Goal: Transaction & Acquisition: Purchase product/service

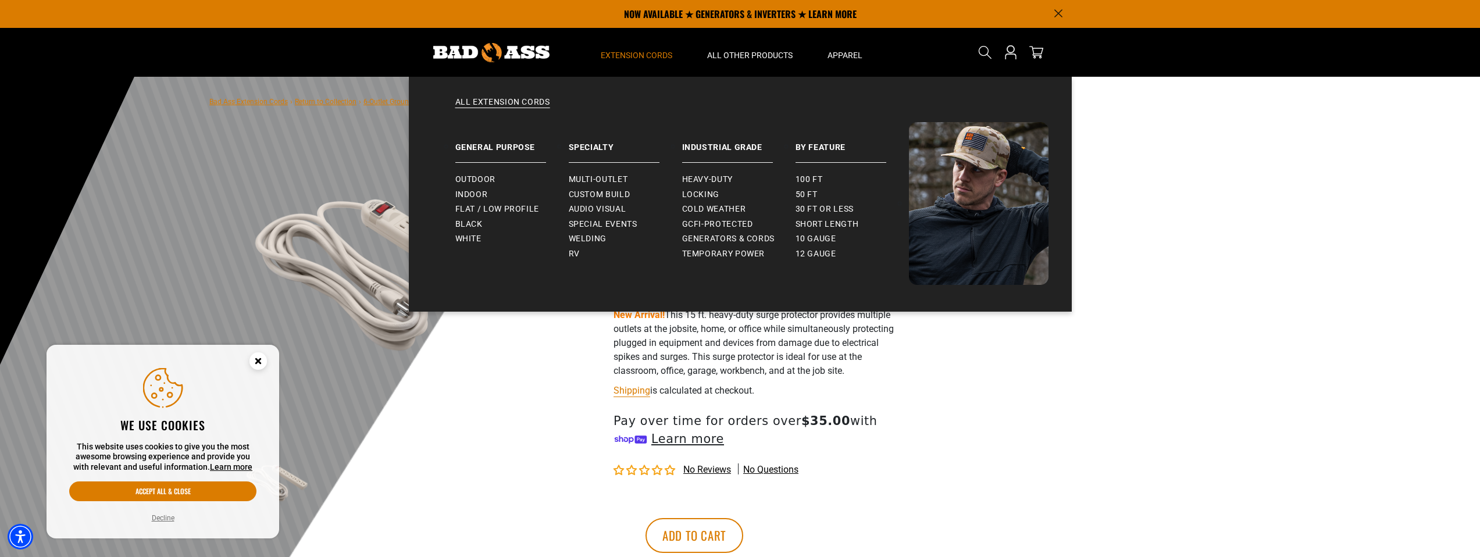
click at [621, 65] on summary "Extension Cords" at bounding box center [636, 52] width 106 height 49
click at [652, 42] on summary "Extension Cords" at bounding box center [636, 52] width 106 height 49
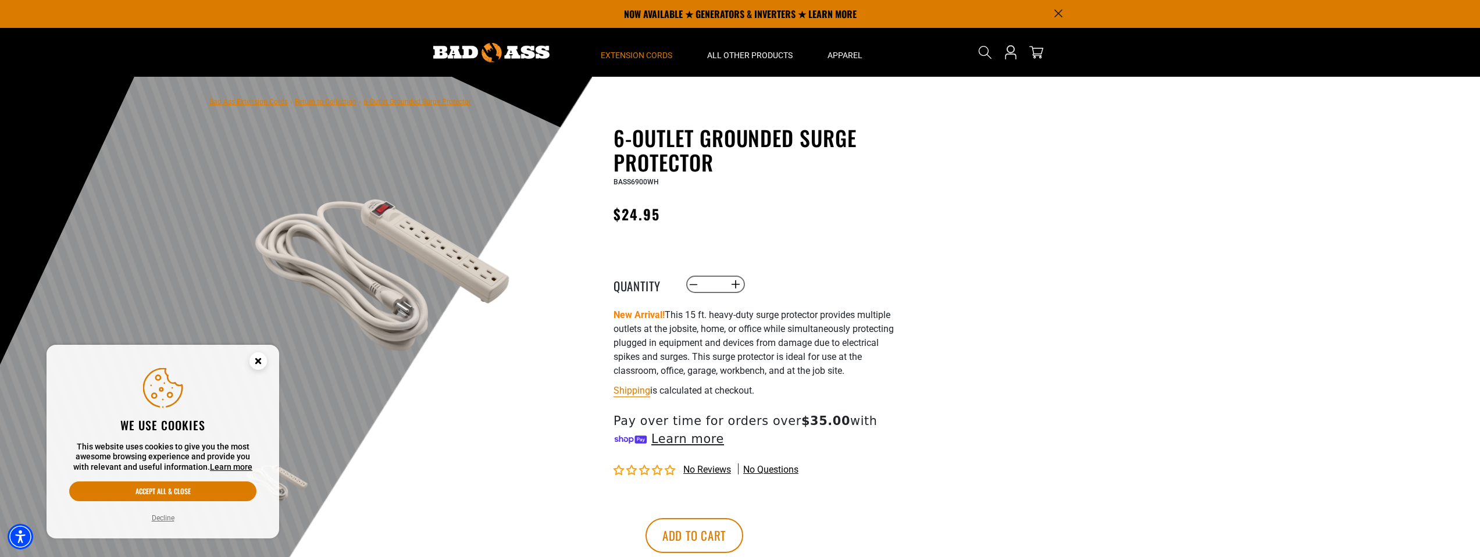
click at [648, 58] on span "Extension Cords" at bounding box center [637, 55] width 72 height 10
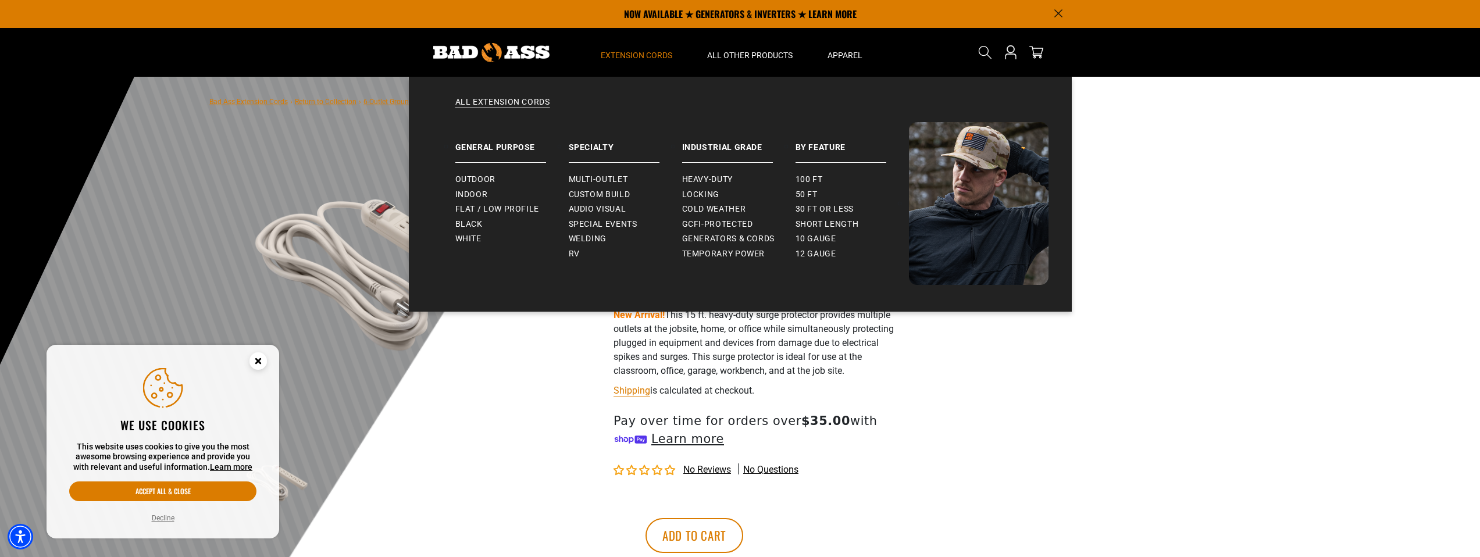
click at [623, 42] on summary "Extension Cords" at bounding box center [636, 52] width 106 height 49
click at [502, 103] on link "All Extension Cords" at bounding box center [740, 110] width 616 height 26
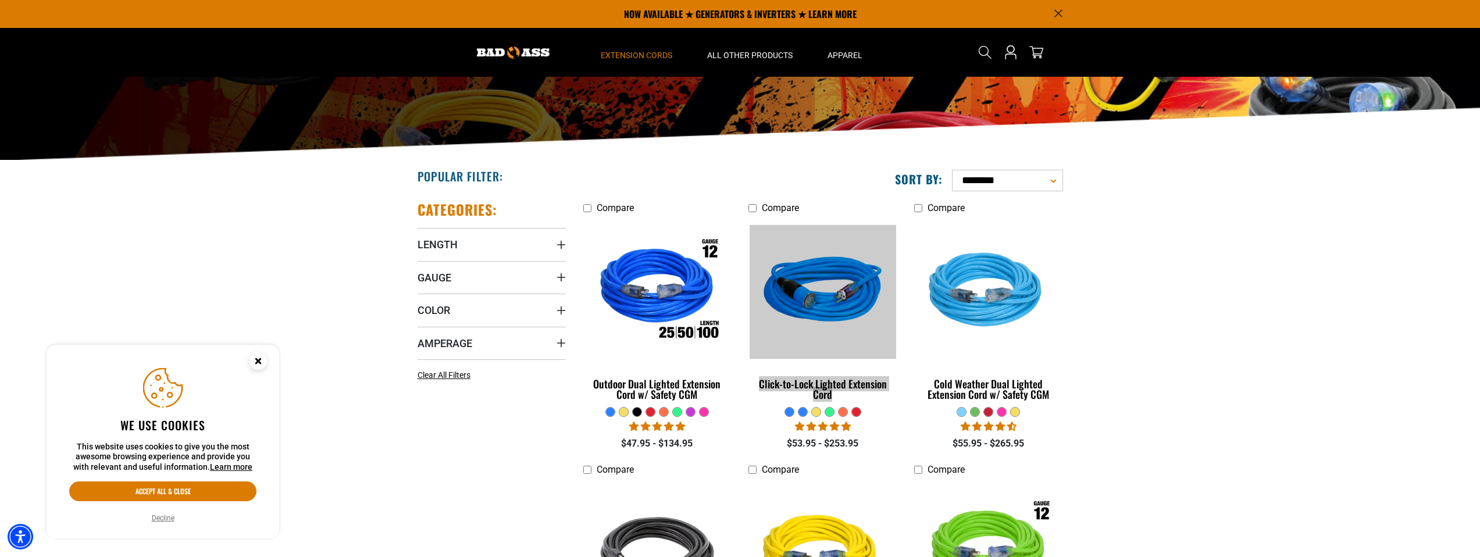
scroll to position [58, 0]
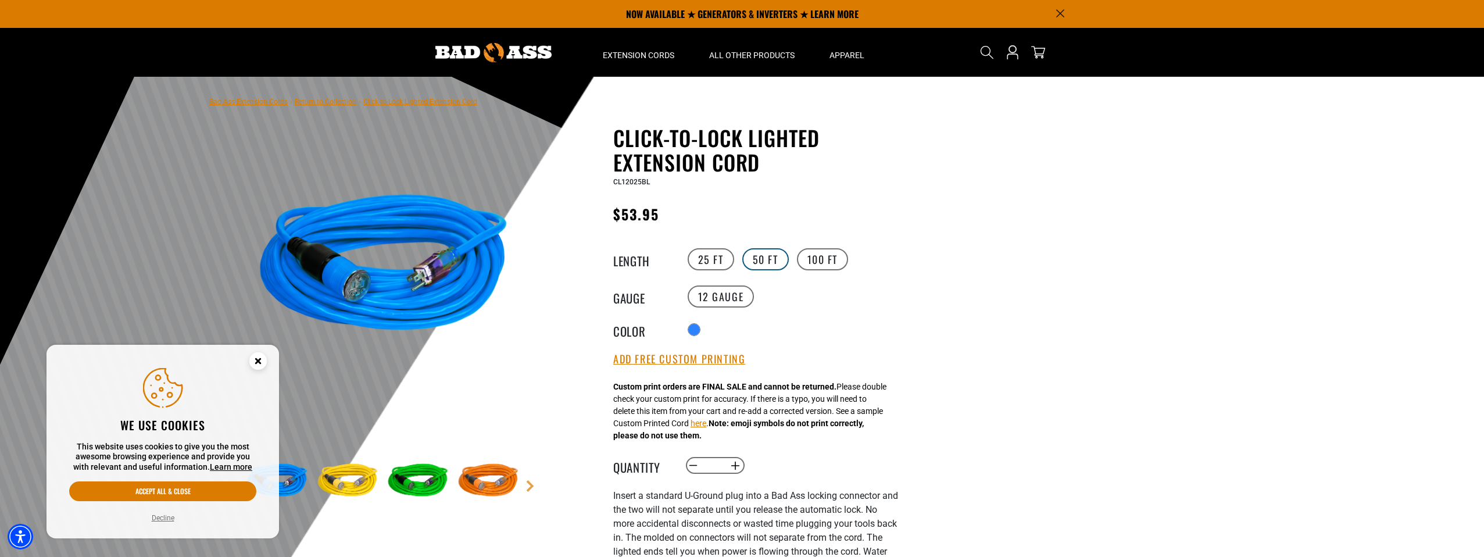
click at [766, 266] on label "50 FT" at bounding box center [765, 259] width 47 height 22
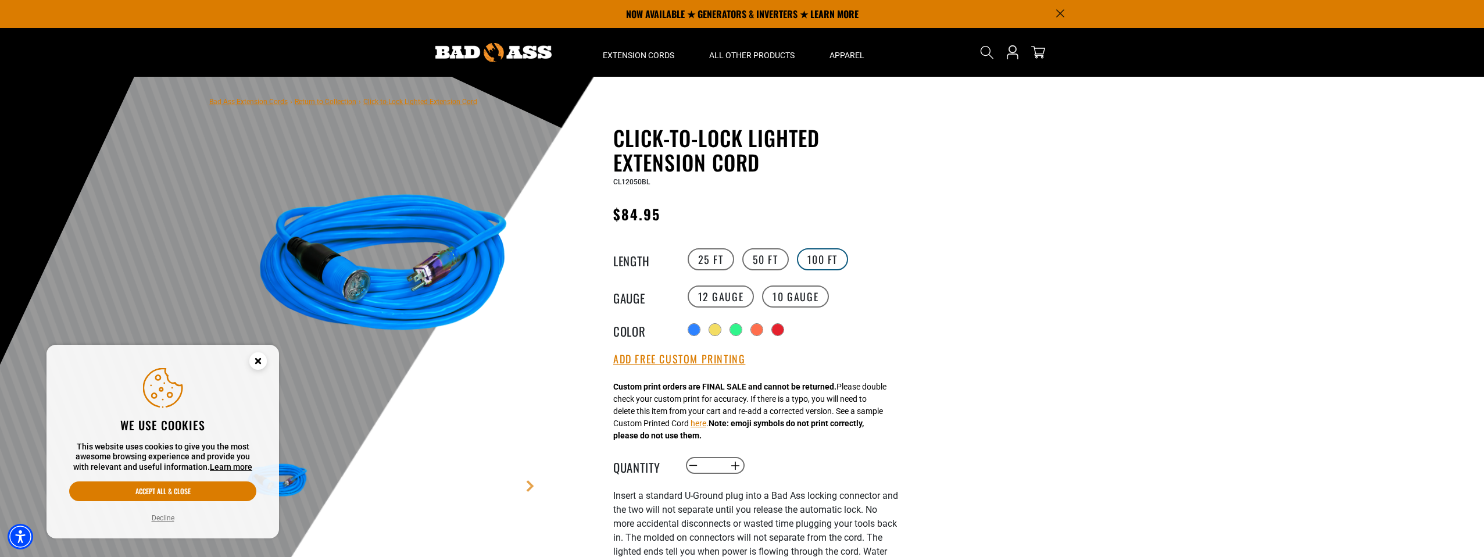
click at [807, 252] on label "100 FT" at bounding box center [823, 259] width 52 height 22
